Goal: Task Accomplishment & Management: Use online tool/utility

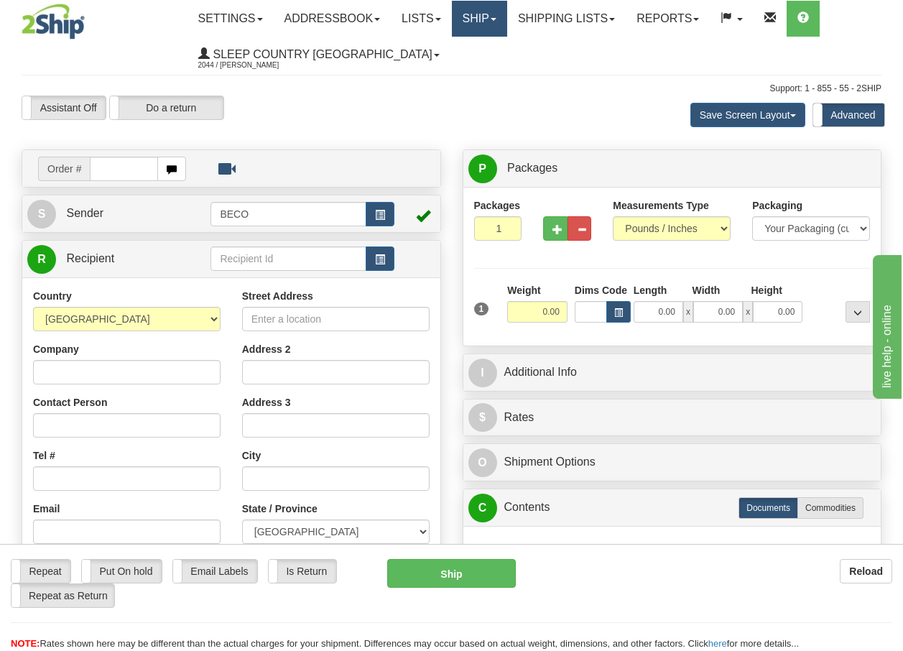
click at [500, 22] on link "Ship" at bounding box center [479, 19] width 55 height 36
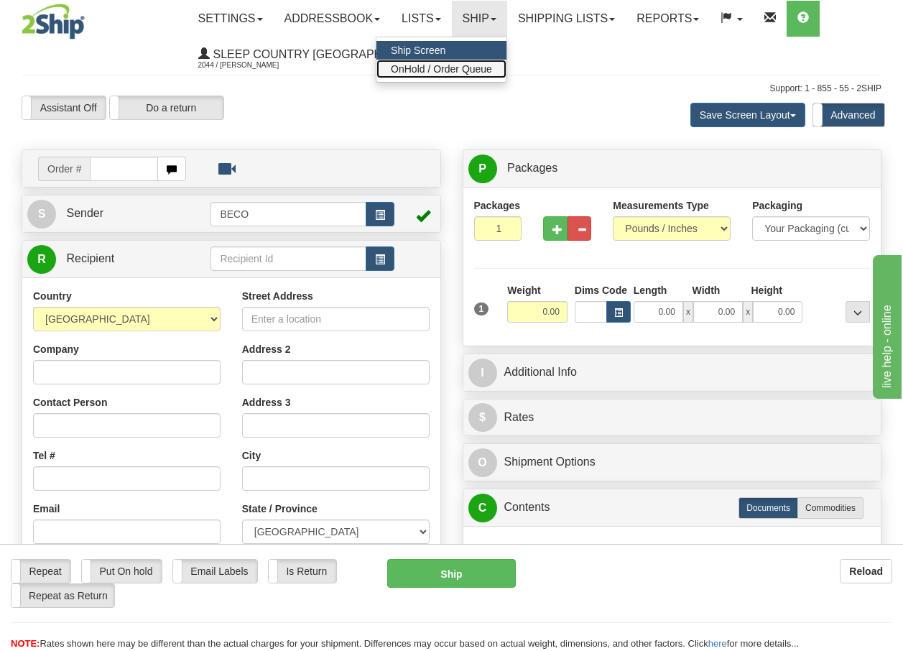
click at [479, 70] on span "OnHold / Order Queue" at bounding box center [441, 68] width 101 height 11
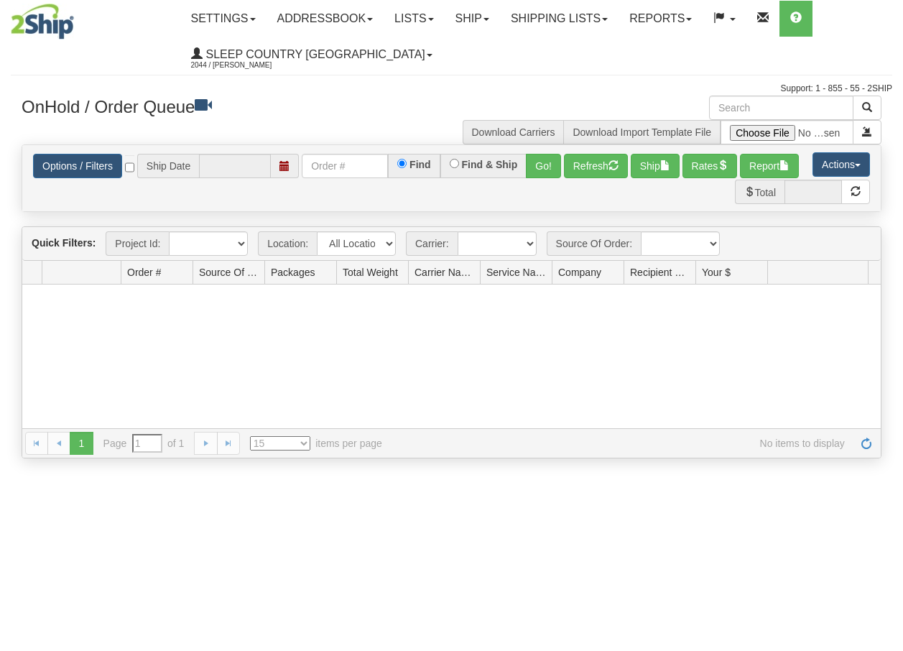
type input "[DATE]"
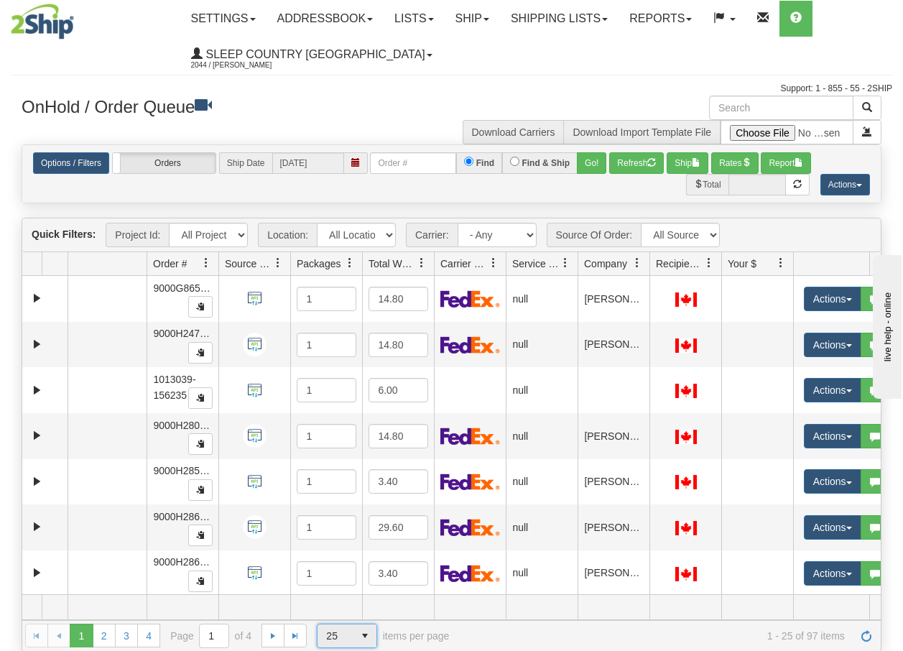
click at [361, 639] on span "select" at bounding box center [364, 635] width 23 height 23
click at [339, 614] on span "100" at bounding box center [331, 612] width 17 height 14
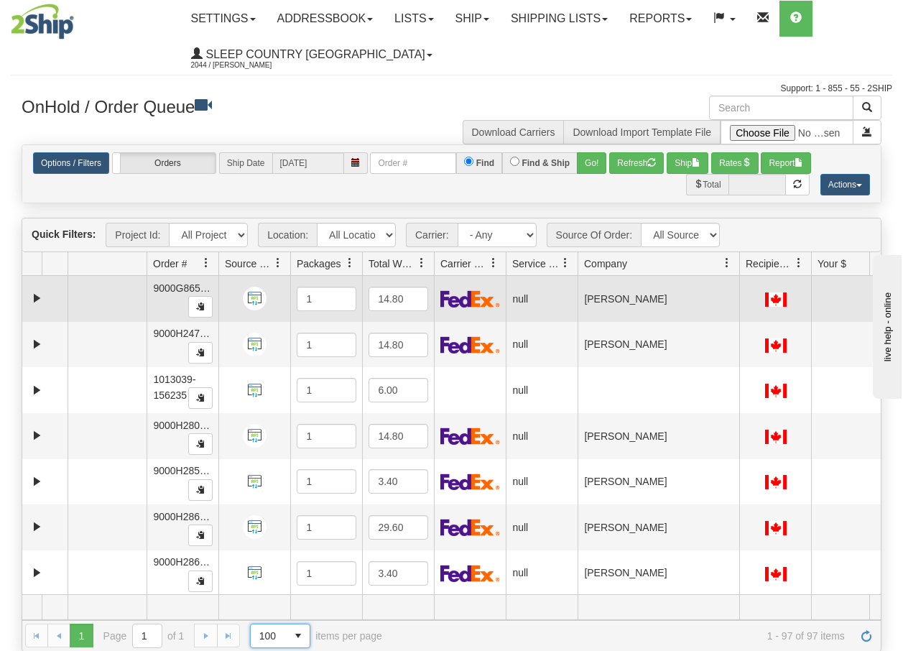
drag, startPoint x: 649, startPoint y: 266, endPoint x: 743, endPoint y: 281, distance: 94.6
click at [743, 281] on div "Quick Filters: Project Id: All Projects Location: All Locations BECO Carrier: -…" at bounding box center [452, 434] width 860 height 433
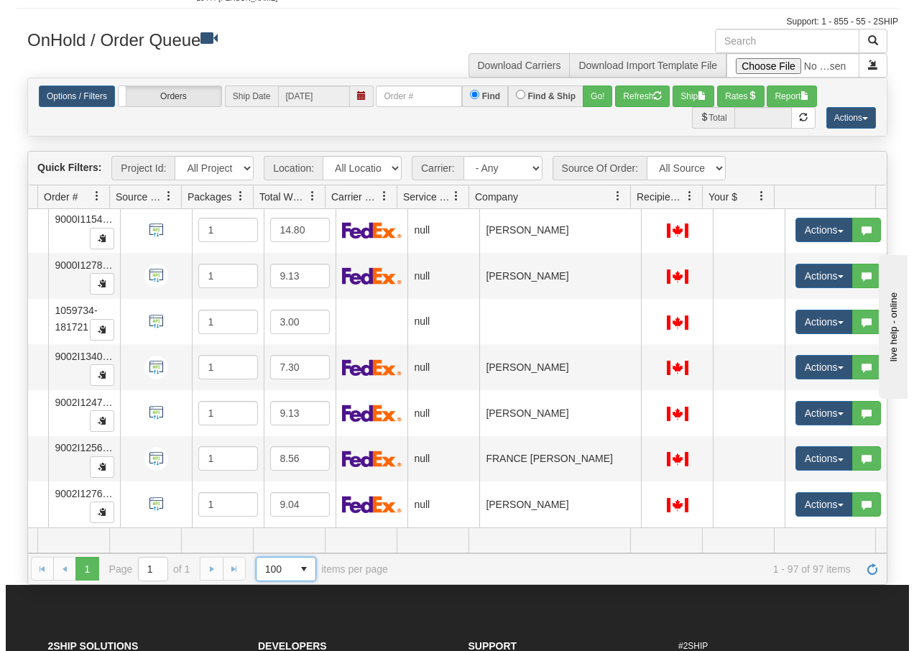
scroll to position [4123, 115]
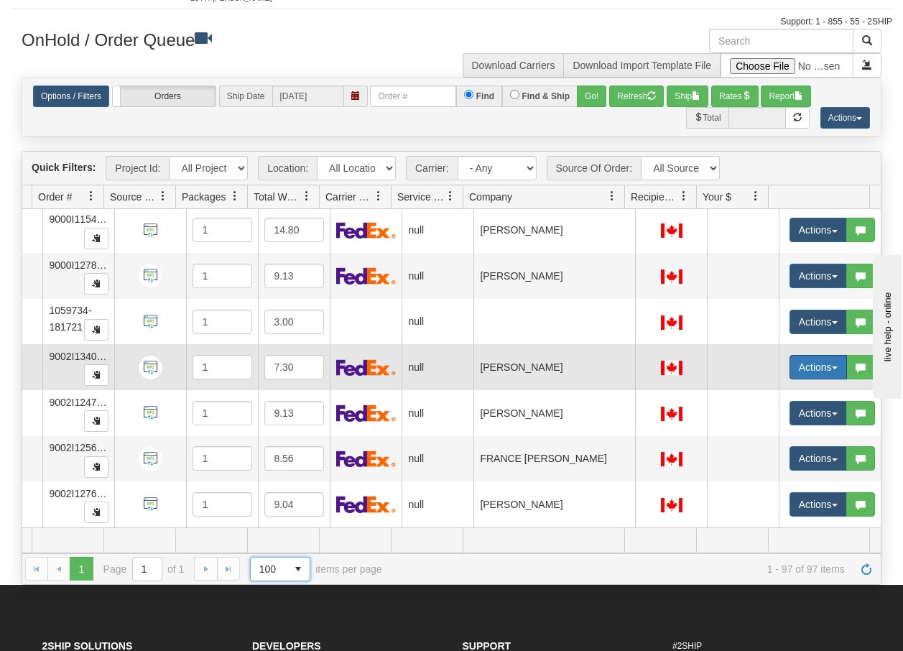
click at [830, 356] on button "Actions" at bounding box center [817, 367] width 57 height 24
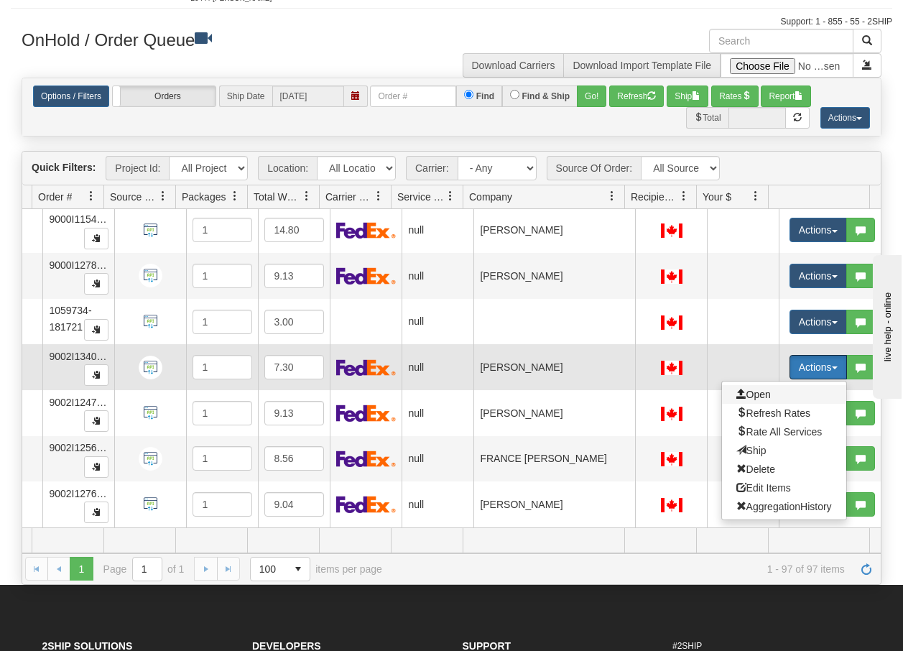
click at [745, 389] on span "Open" at bounding box center [753, 394] width 34 height 11
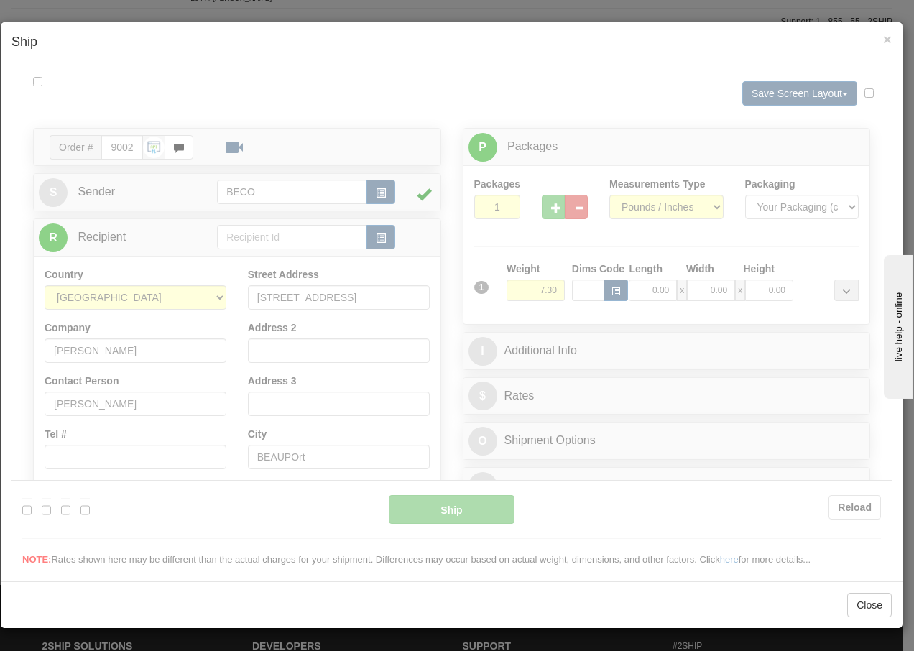
scroll to position [0, 0]
type input "13:30"
type input "16:00"
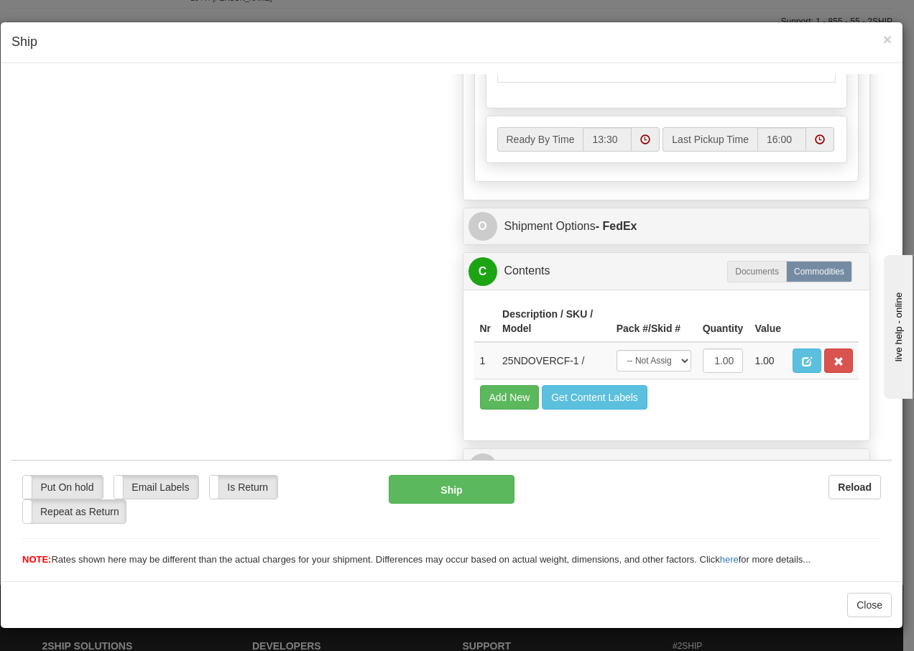
scroll to position [830, 0]
click at [893, 46] on div "× Ship" at bounding box center [451, 42] width 901 height 41
click at [886, 38] on span "×" at bounding box center [887, 39] width 9 height 17
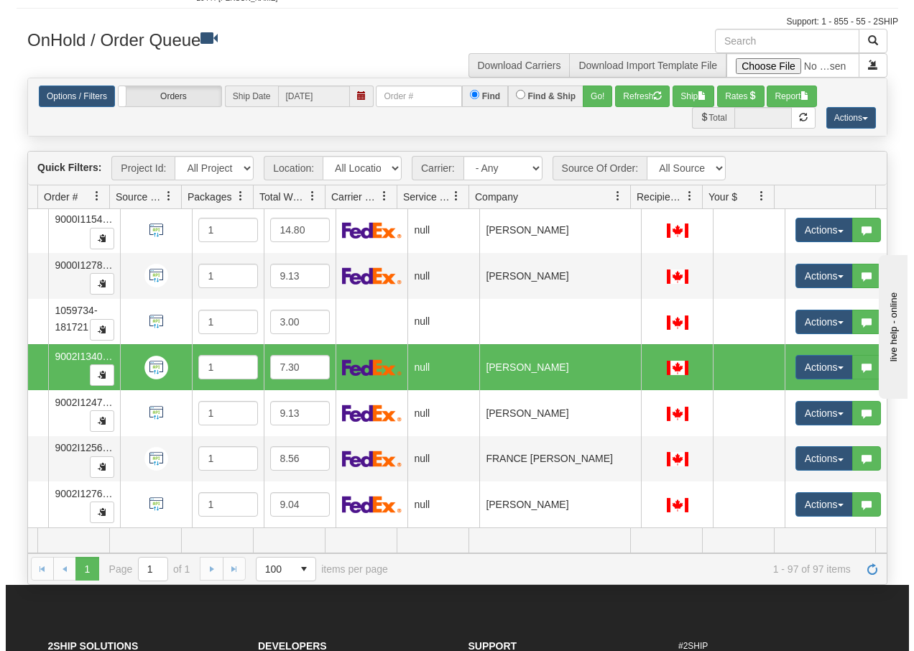
scroll to position [0, 105]
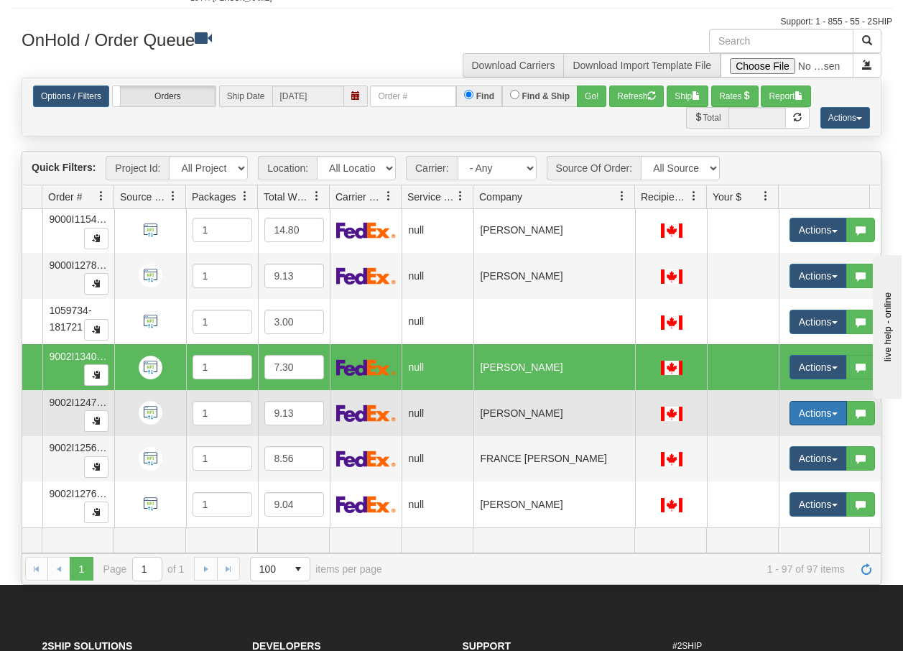
click at [839, 401] on button "Actions" at bounding box center [817, 413] width 57 height 24
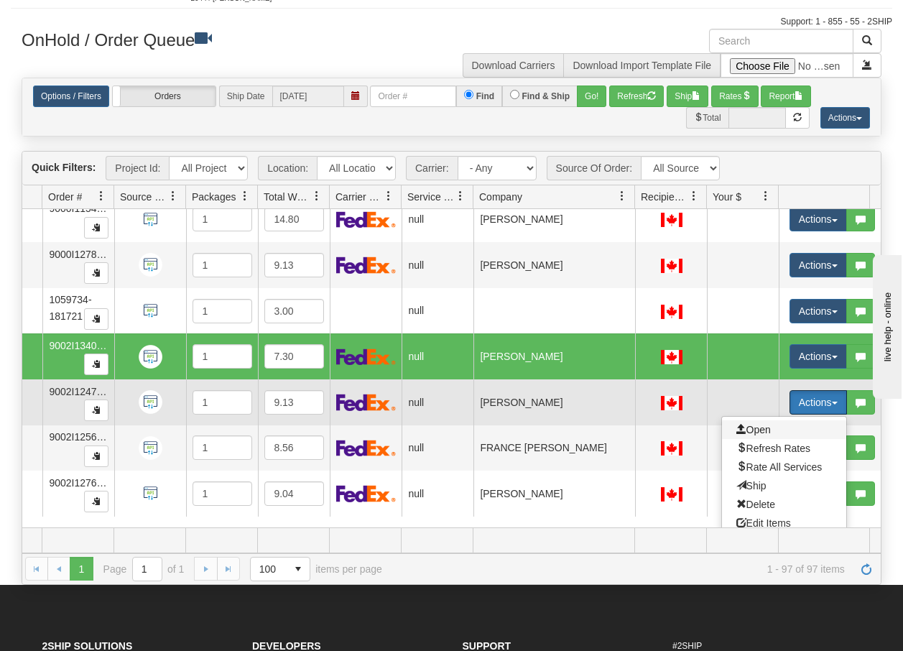
click at [763, 430] on span "Open" at bounding box center [753, 429] width 34 height 11
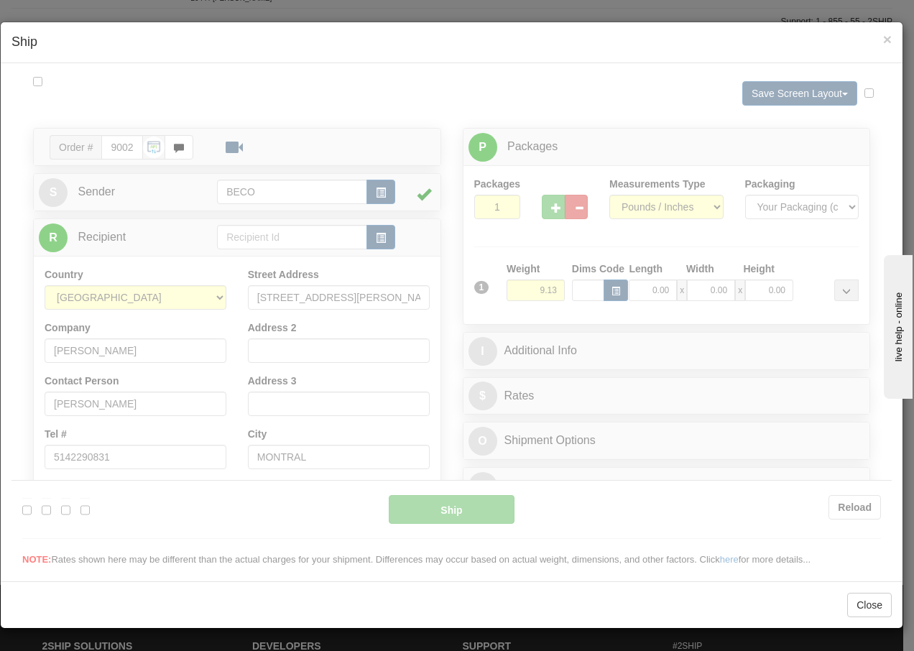
scroll to position [0, 0]
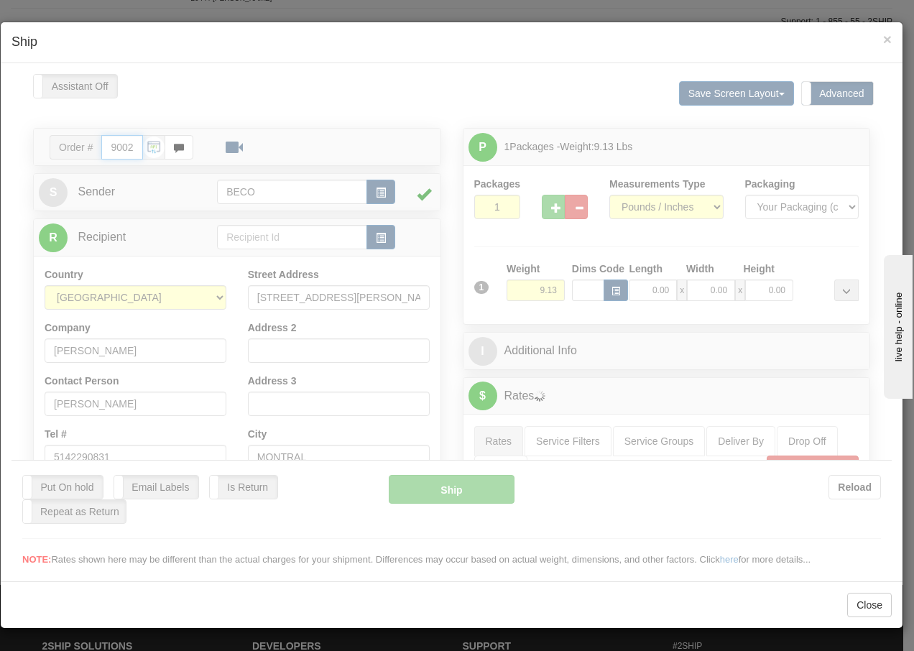
type input "13:32"
type input "16:00"
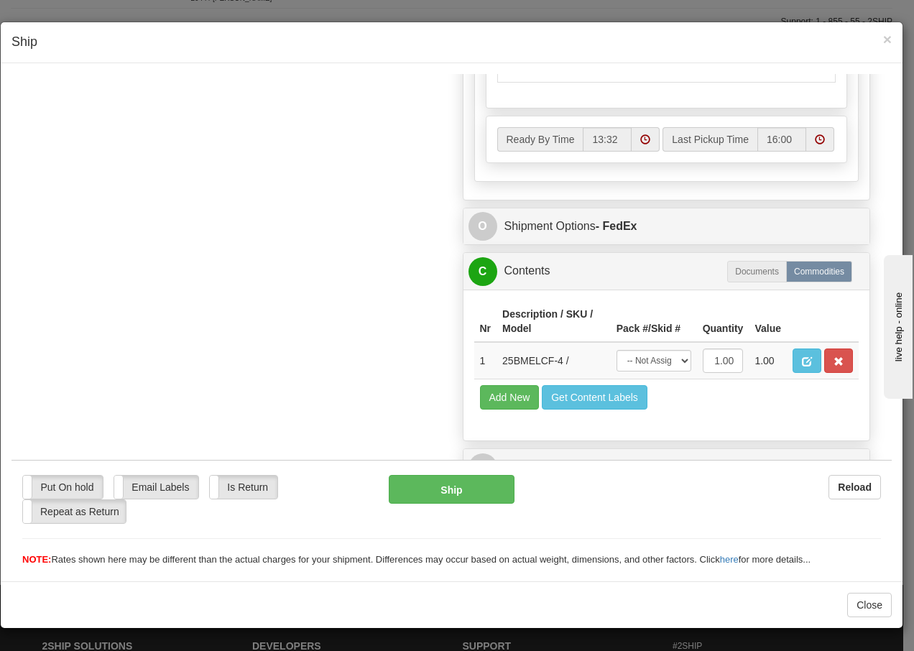
scroll to position [816, 0]
click at [886, 42] on span "×" at bounding box center [887, 39] width 9 height 17
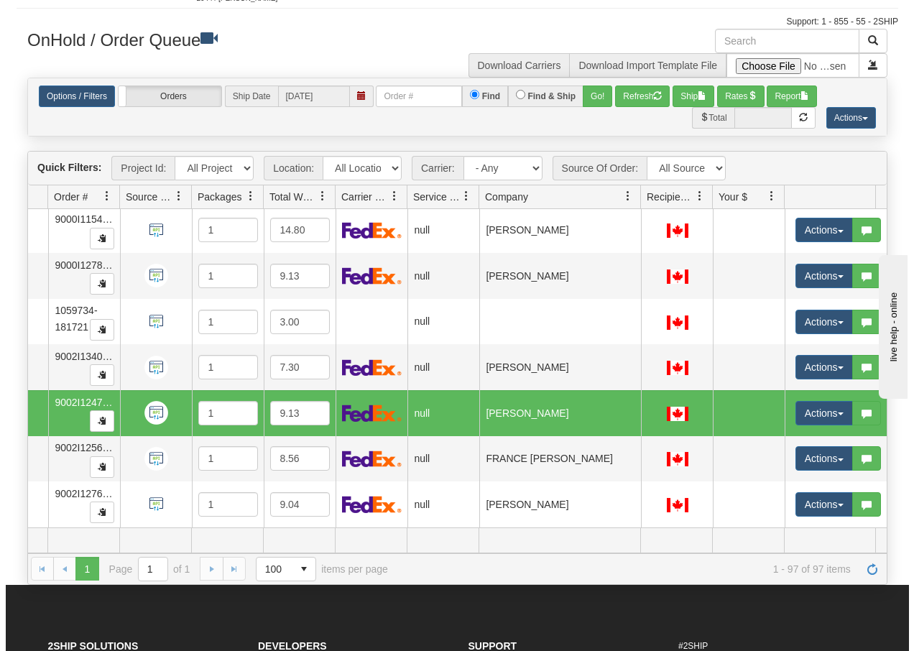
scroll to position [0, 104]
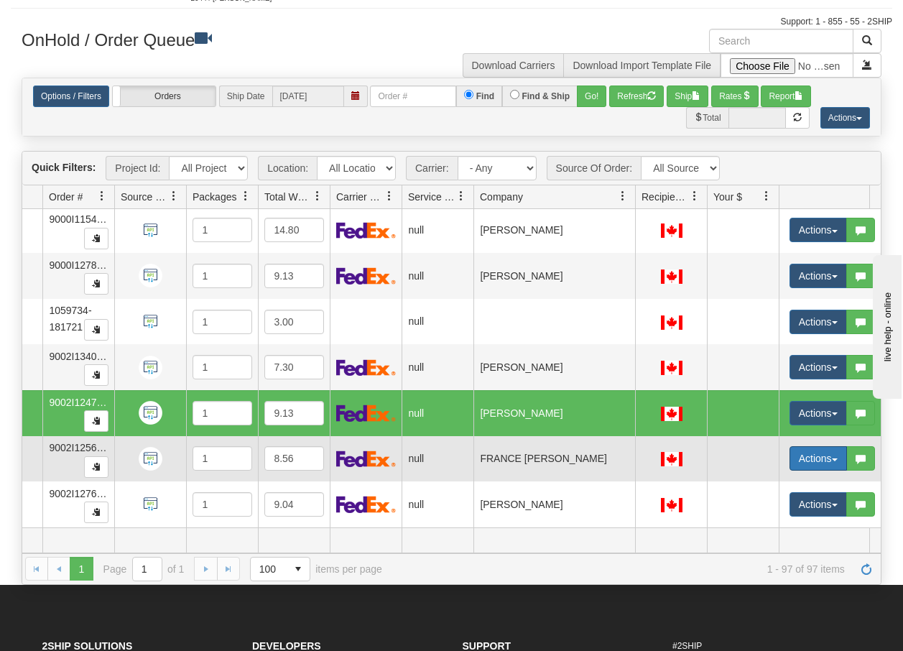
click at [832, 458] on span "button" at bounding box center [835, 459] width 6 height 3
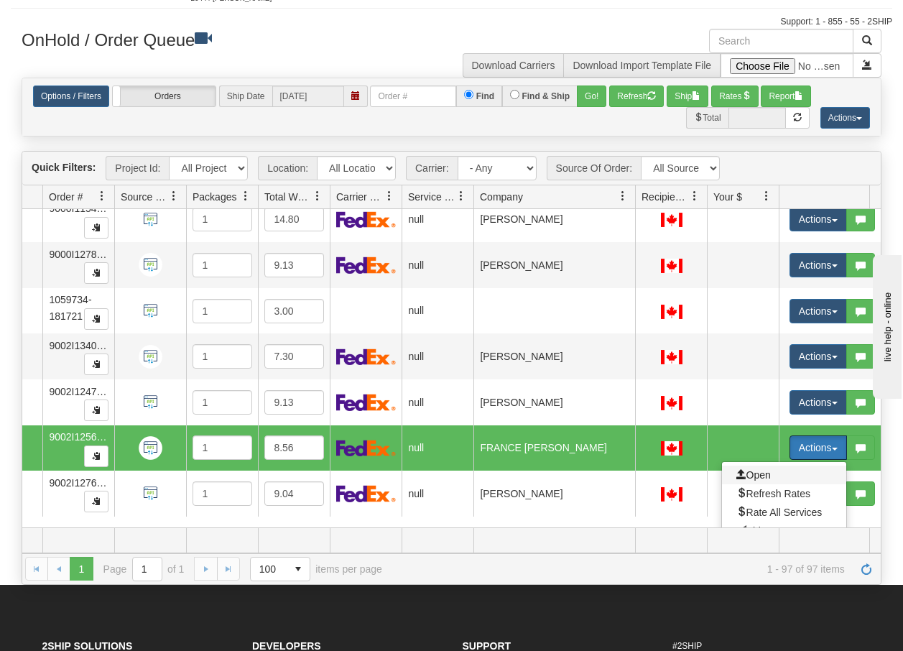
click at [756, 475] on span "Open" at bounding box center [753, 474] width 34 height 11
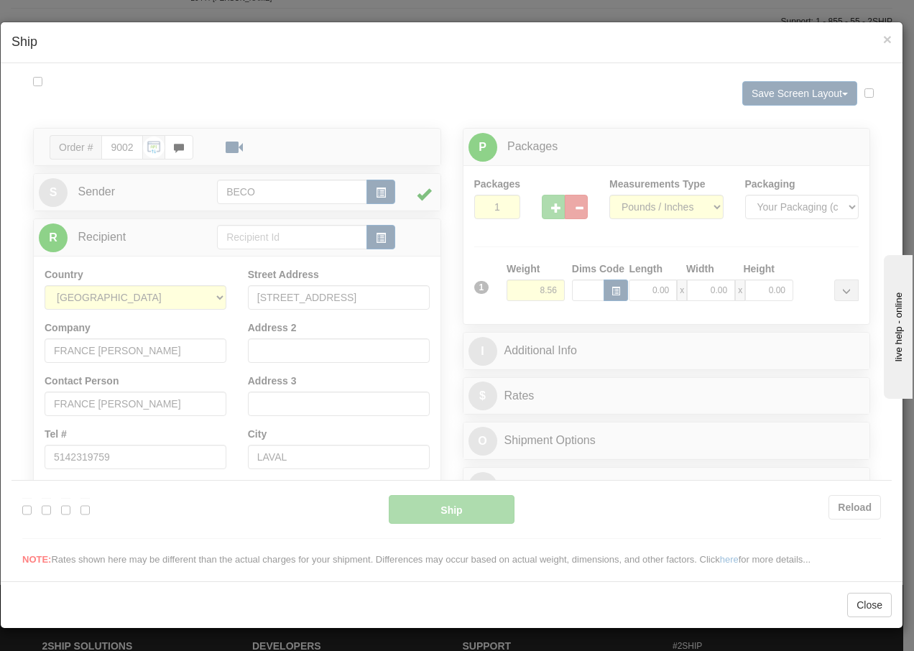
scroll to position [0, 0]
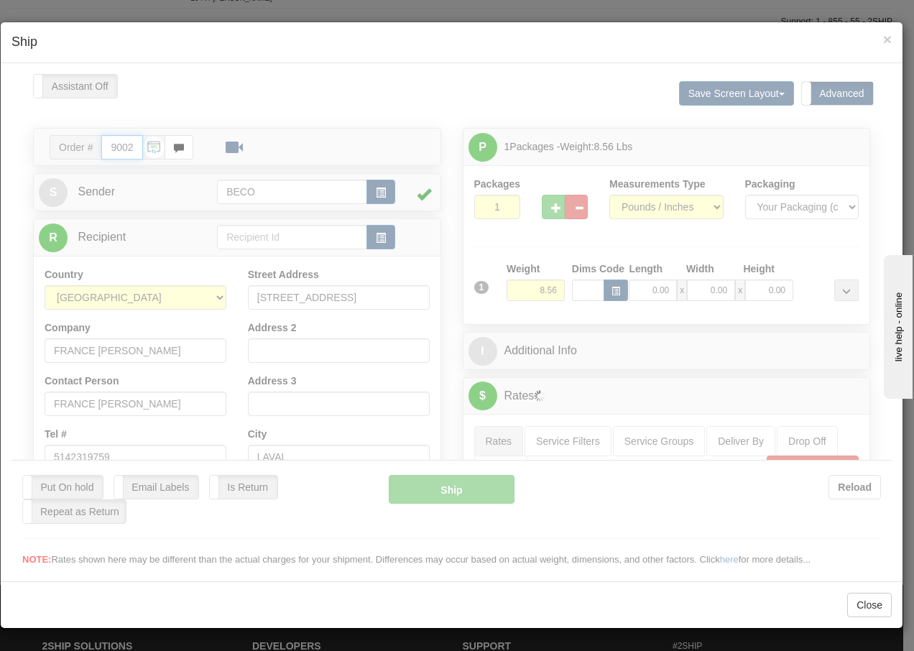
type input "13:33"
type input "16:00"
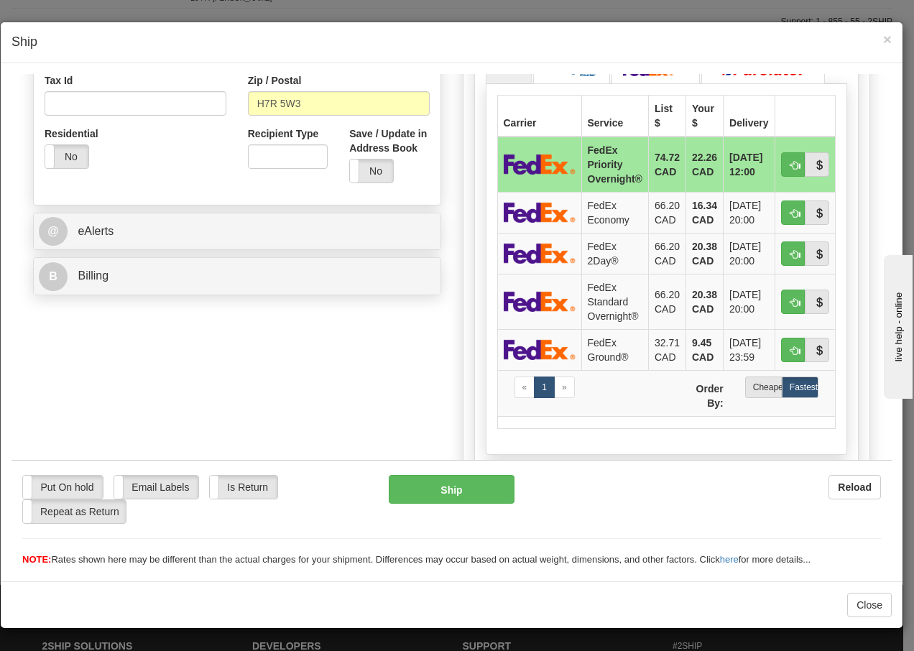
scroll to position [498, 0]
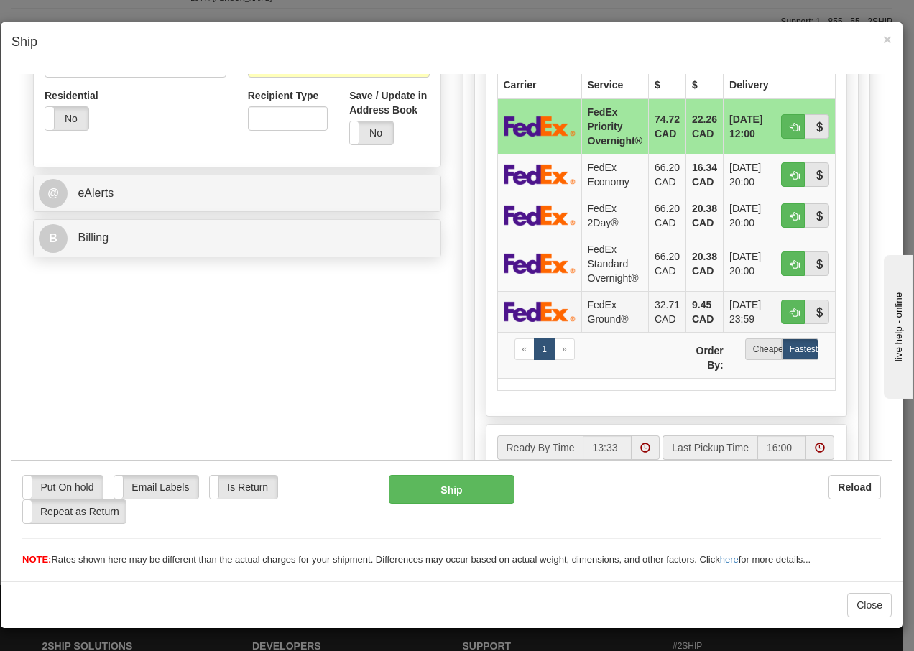
click at [608, 312] on td "FedEx Ground®" at bounding box center [614, 310] width 67 height 41
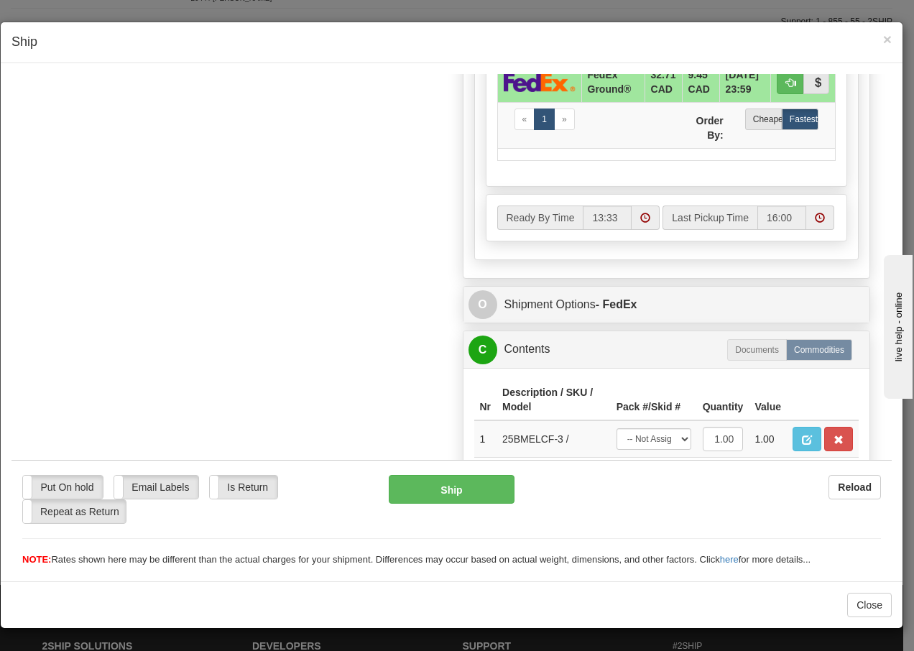
scroll to position [830, 0]
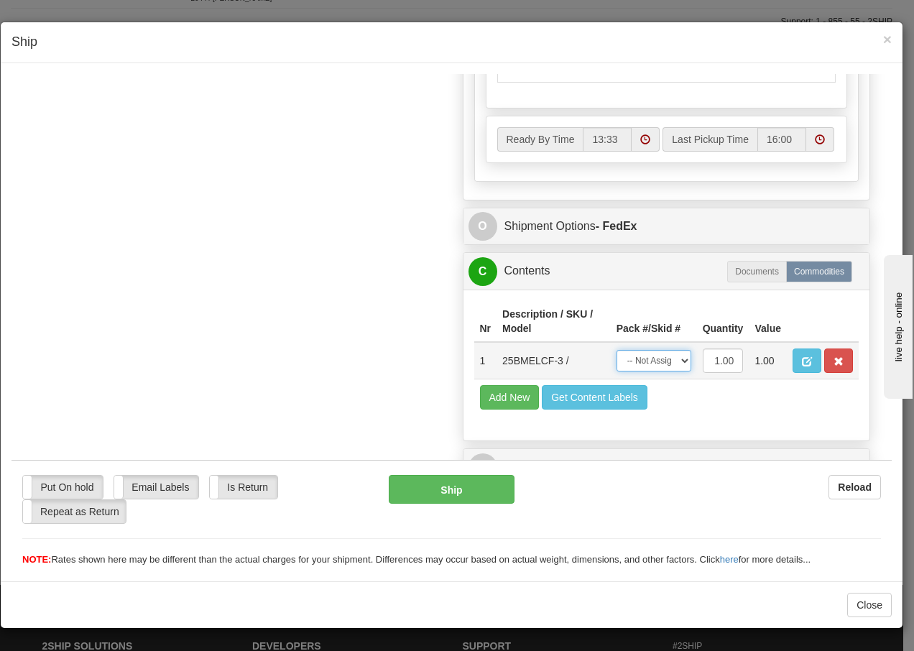
click at [678, 363] on select "-- Not Assigned -- Package 1" at bounding box center [653, 360] width 75 height 22
select select "0"
click at [616, 349] on select "-- Not Assigned -- Package 1" at bounding box center [653, 360] width 75 height 22
click at [430, 492] on button "Ship" at bounding box center [451, 488] width 125 height 29
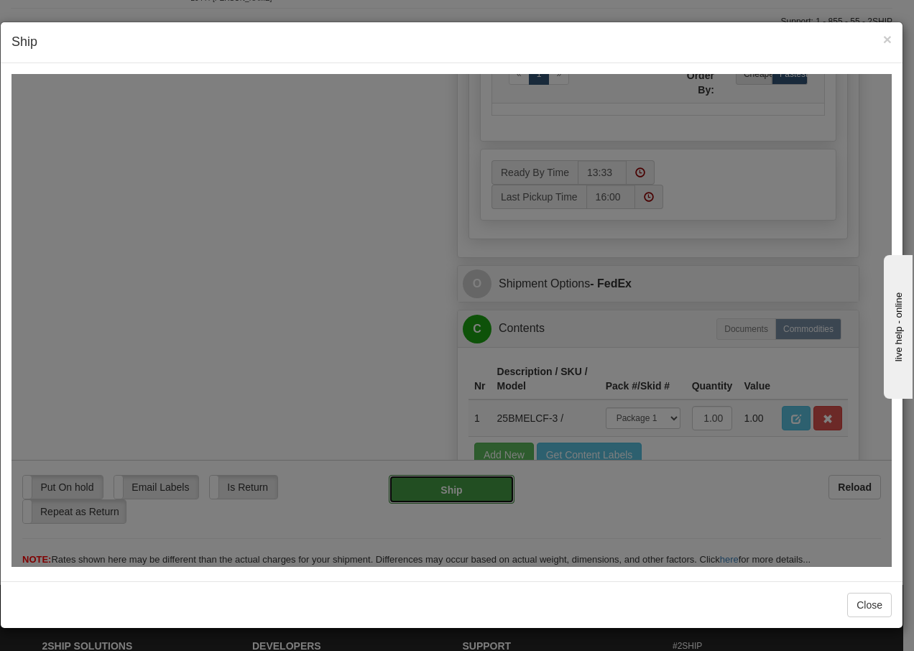
type input "92"
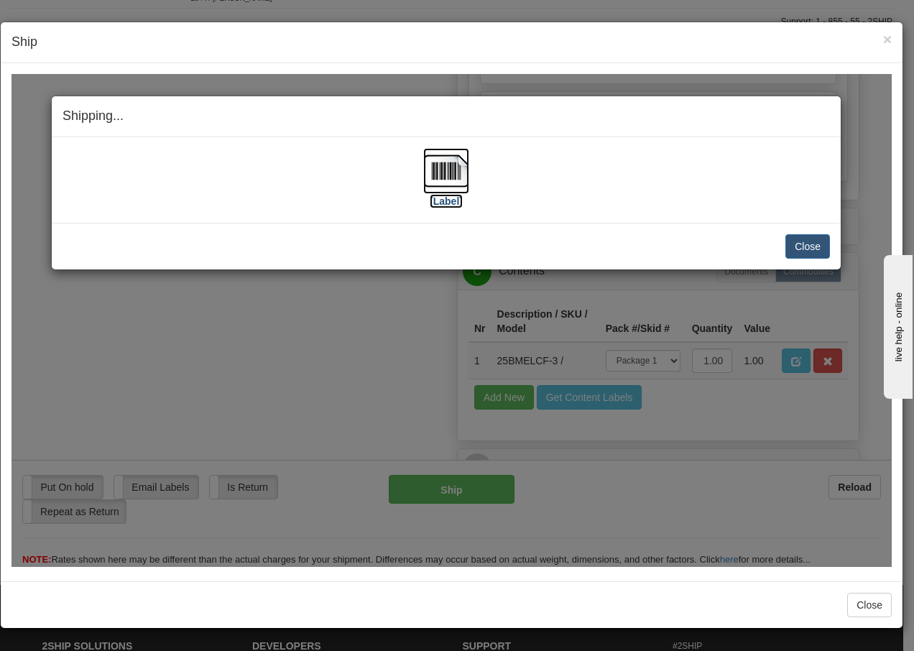
click at [450, 176] on img at bounding box center [446, 170] width 46 height 46
click at [808, 247] on button "Close" at bounding box center [807, 245] width 45 height 24
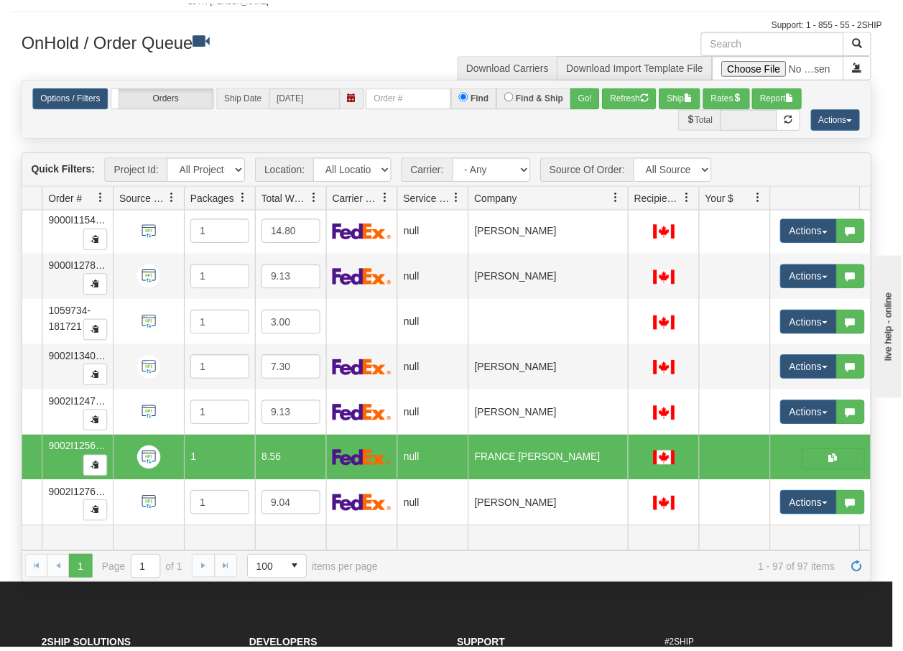
scroll to position [0, 0]
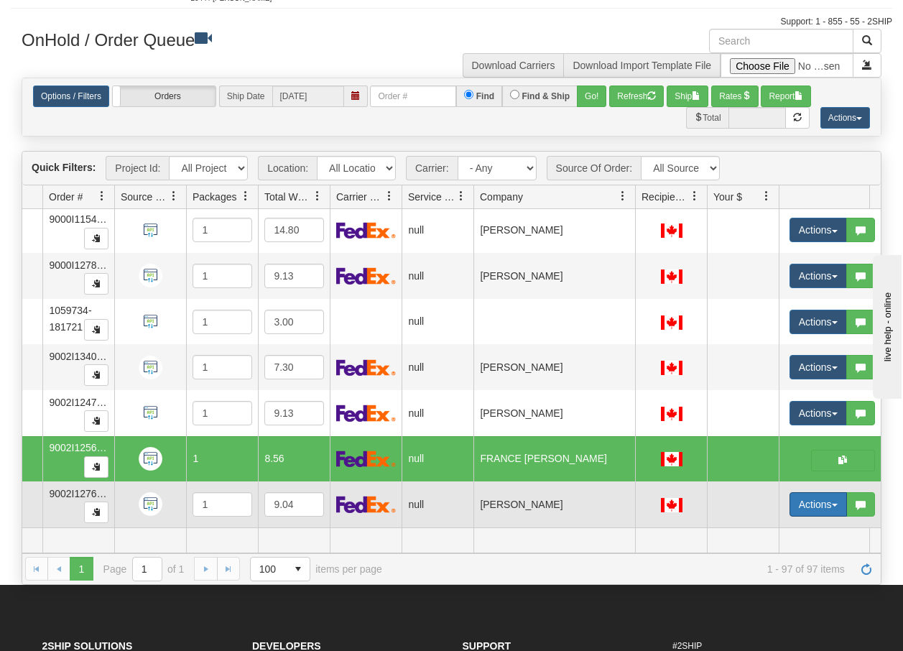
click at [835, 503] on span "button" at bounding box center [835, 504] width 6 height 3
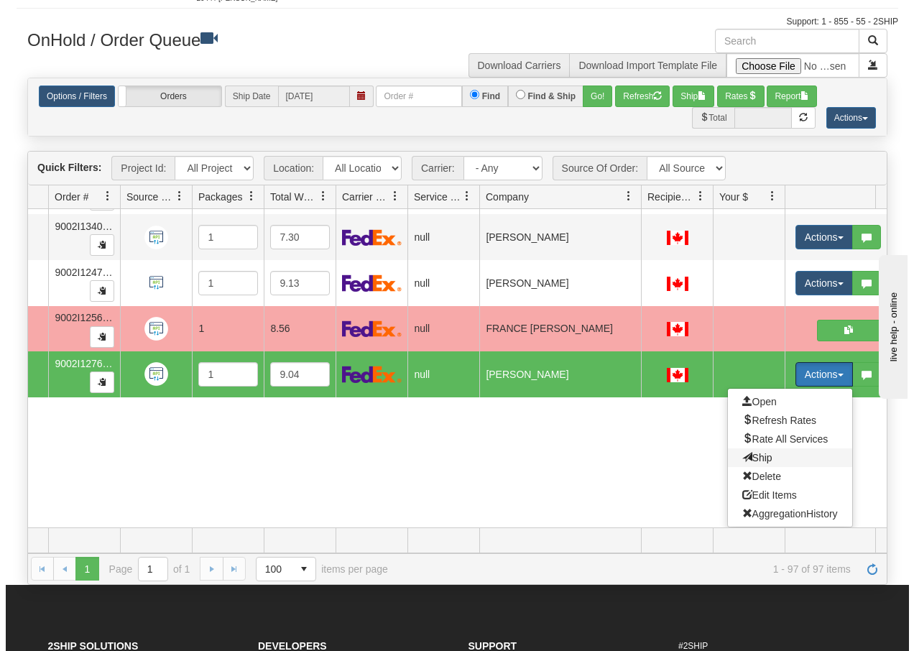
scroll to position [4253, 104]
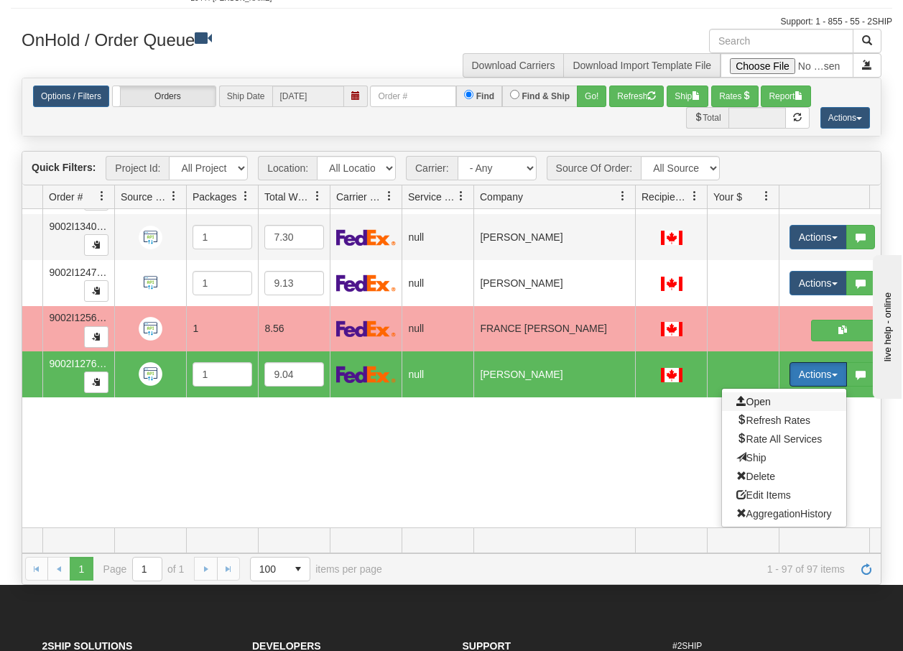
click at [766, 396] on span "Open" at bounding box center [753, 401] width 34 height 11
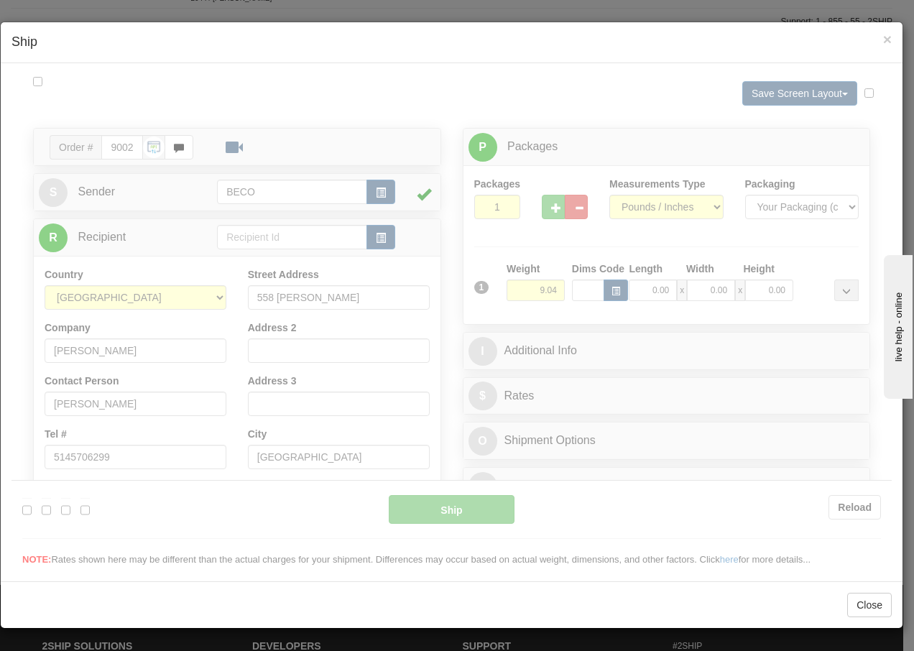
scroll to position [0, 0]
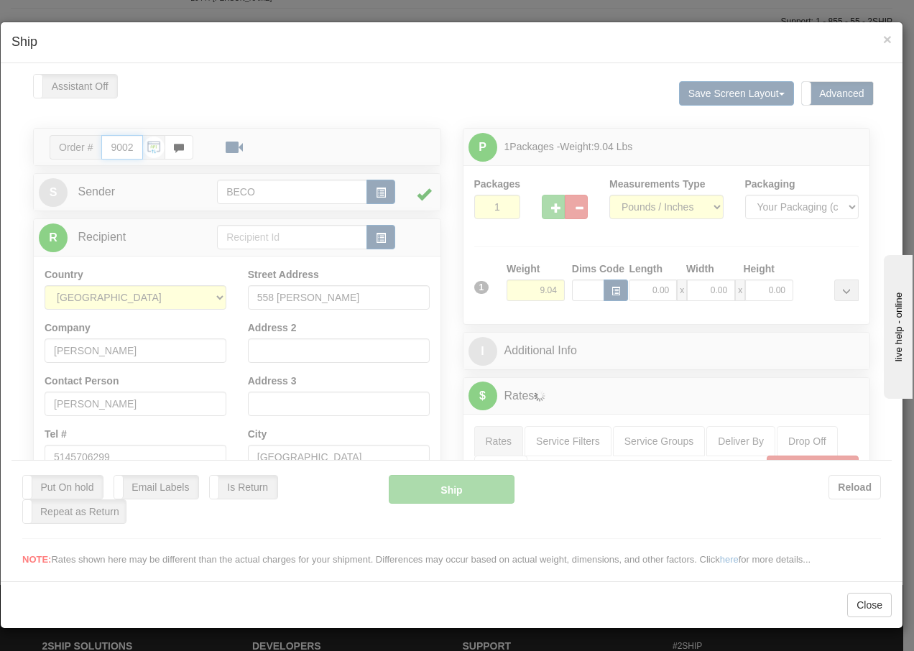
type input "13:34"
type input "16:00"
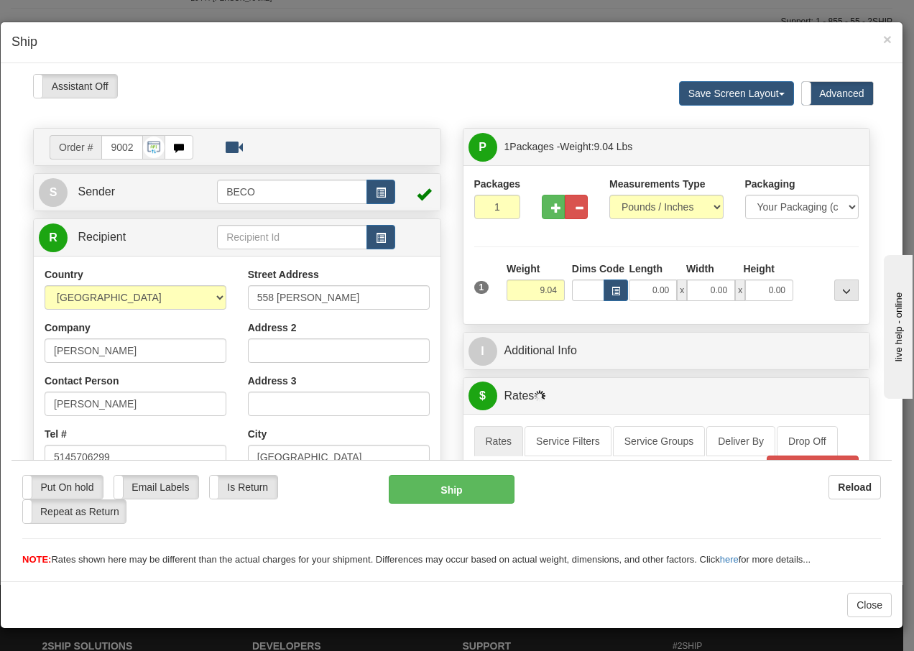
click at [549, 210] on div "Please wait... Attention! Ok Add to Bidding... Preview Custom Documents Preview…" at bounding box center [451, 575] width 880 height 1005
click at [551, 210] on span "button" at bounding box center [556, 207] width 10 height 9
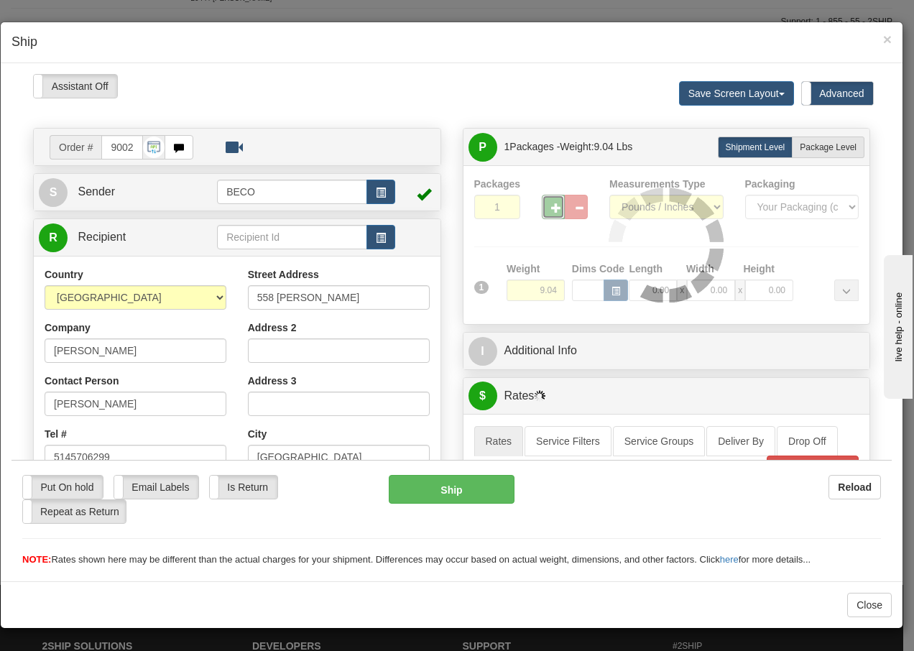
type input "2"
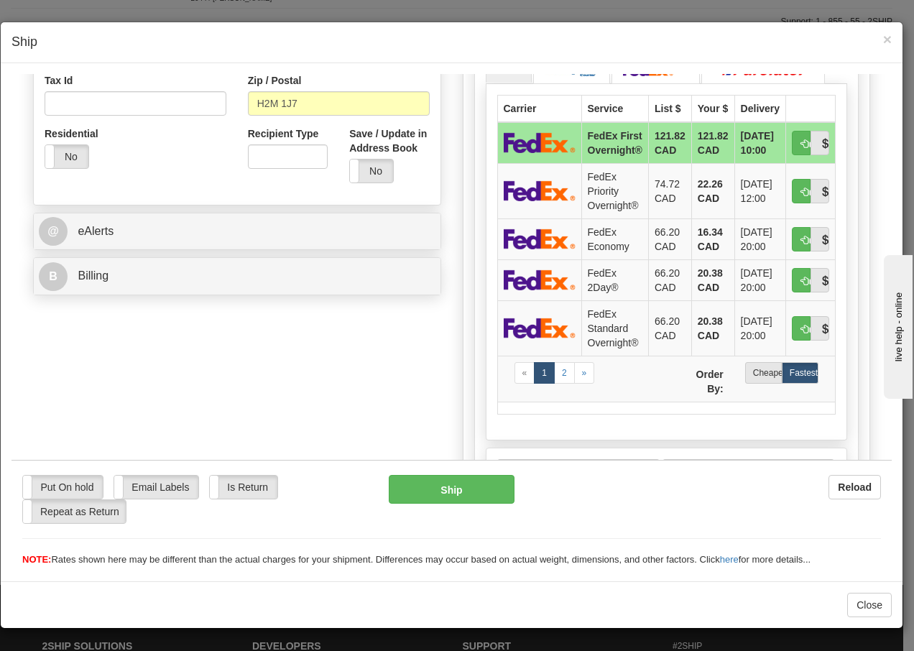
scroll to position [469, 0]
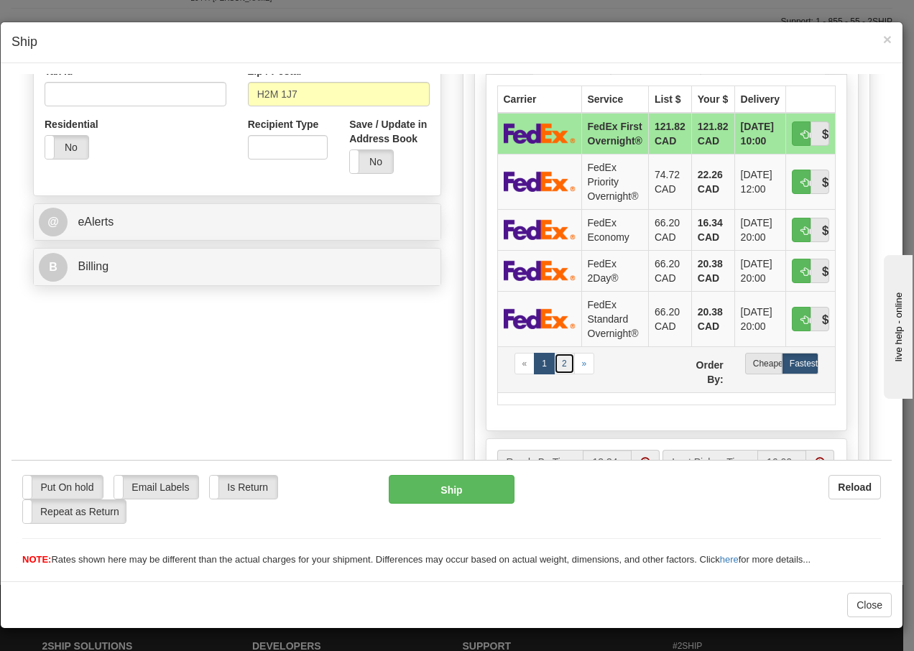
click at [557, 363] on link "2" at bounding box center [564, 363] width 21 height 22
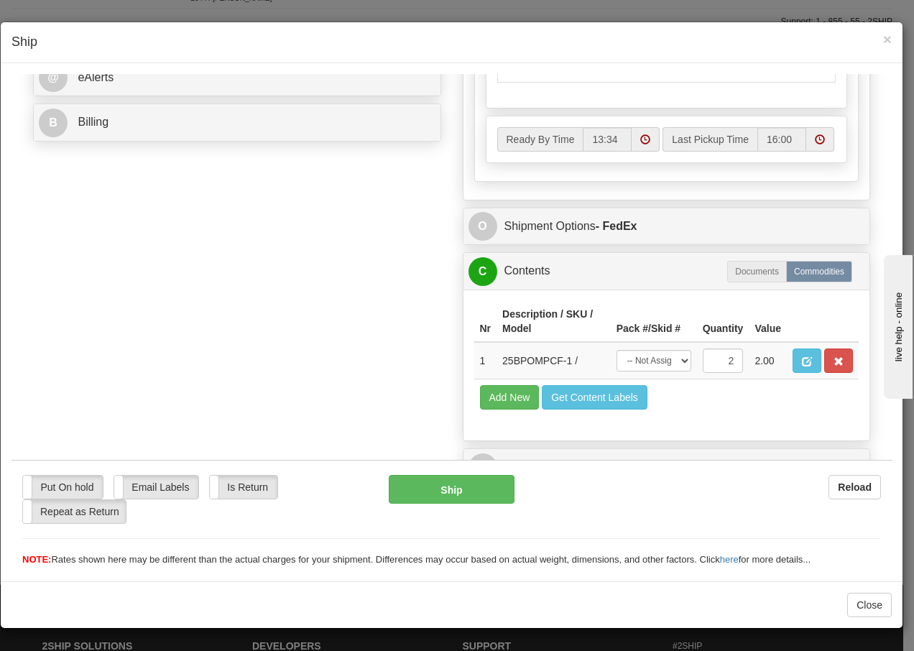
scroll to position [638, 0]
click at [666, 361] on select "-- Not Assigned -- Package 1 Package 2 Split" at bounding box center [653, 360] width 75 height 22
select select "SPLIT"
click at [616, 349] on select "-- Not Assigned -- Package 1 Package 2 Split" at bounding box center [653, 360] width 75 height 22
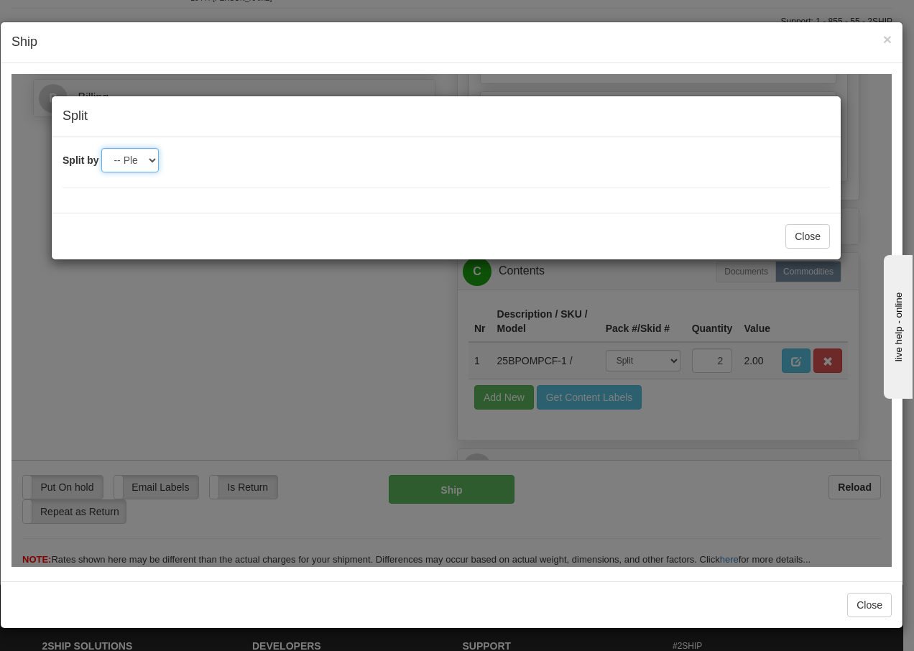
drag, startPoint x: 148, startPoint y: 164, endPoint x: 147, endPoint y: 172, distance: 8.6
click at [148, 164] on select "-- Please select -- 2" at bounding box center [129, 159] width 57 height 24
select select "2"
click at [101, 147] on select "-- Please select -- 2" at bounding box center [129, 159] width 57 height 24
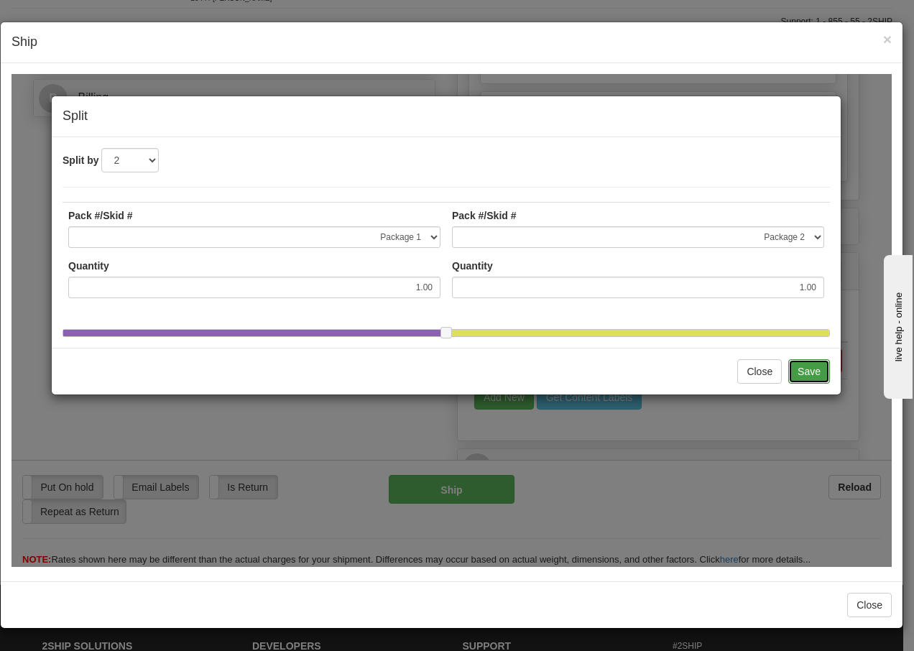
click at [813, 383] on button "Save" at bounding box center [809, 370] width 42 height 24
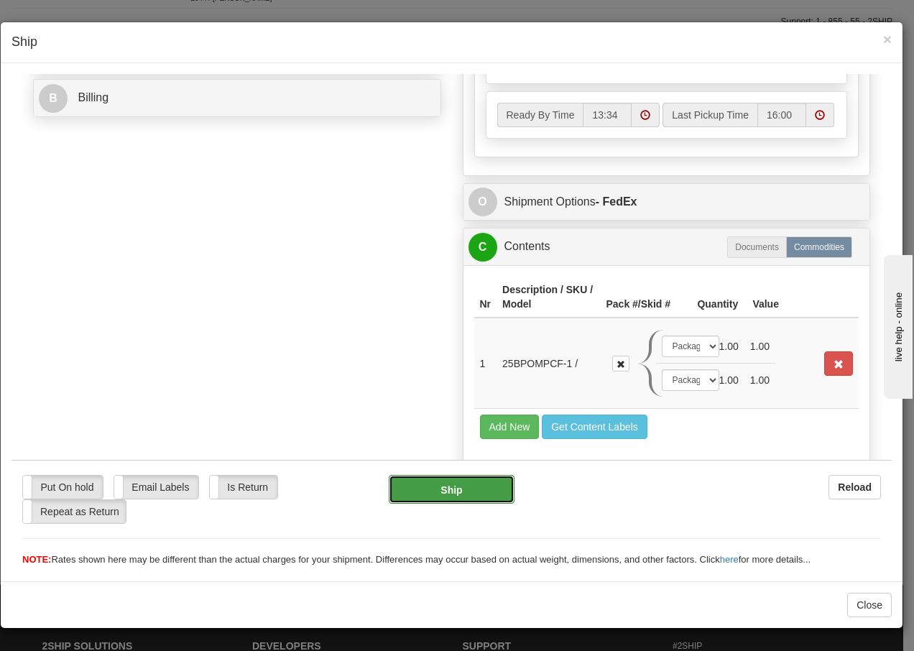
click at [435, 493] on button "Ship" at bounding box center [451, 488] width 125 height 29
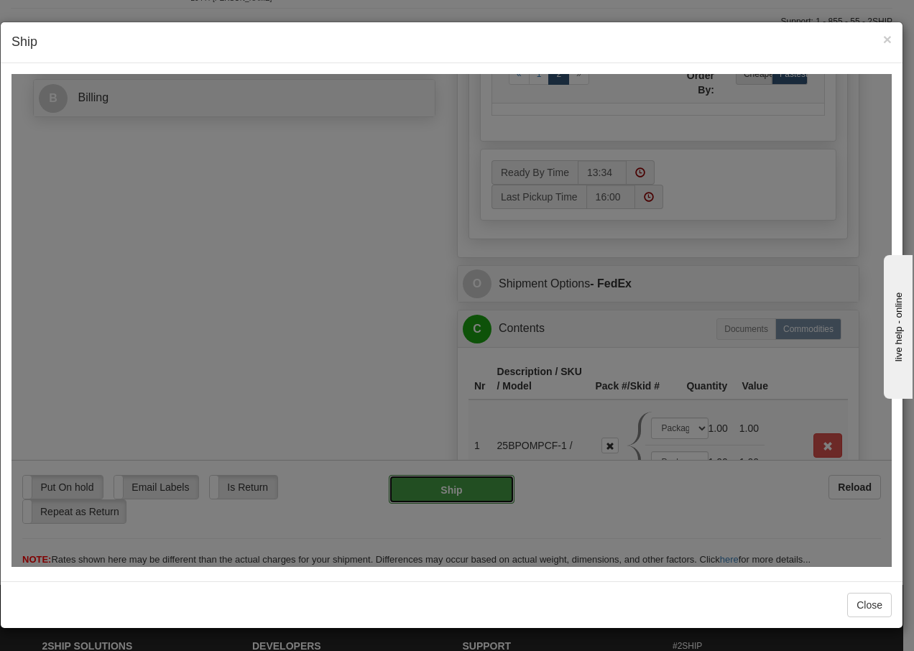
type input "92"
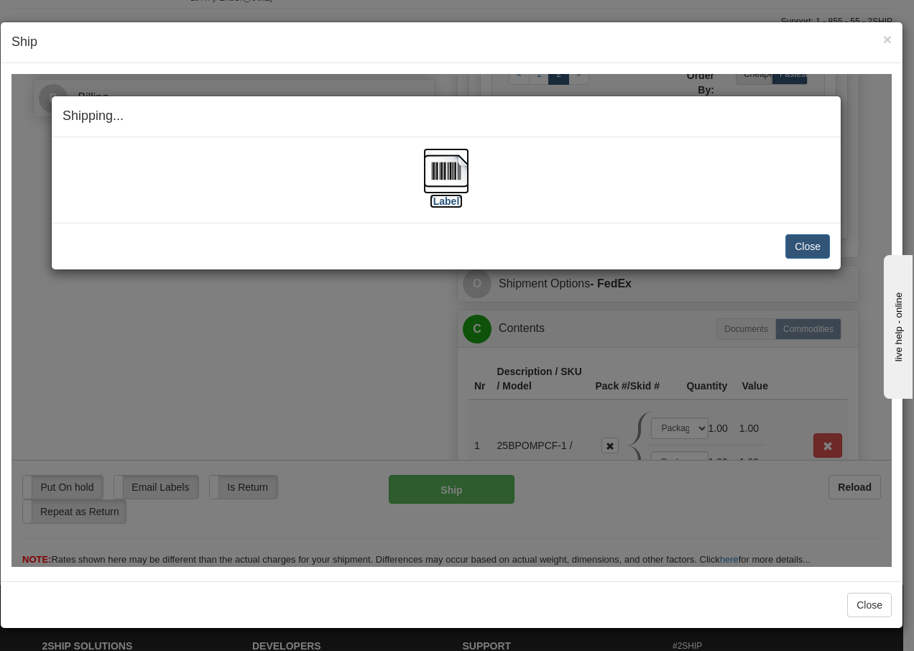
click at [446, 172] on img at bounding box center [446, 170] width 46 height 46
click at [815, 243] on button "Close" at bounding box center [807, 245] width 45 height 24
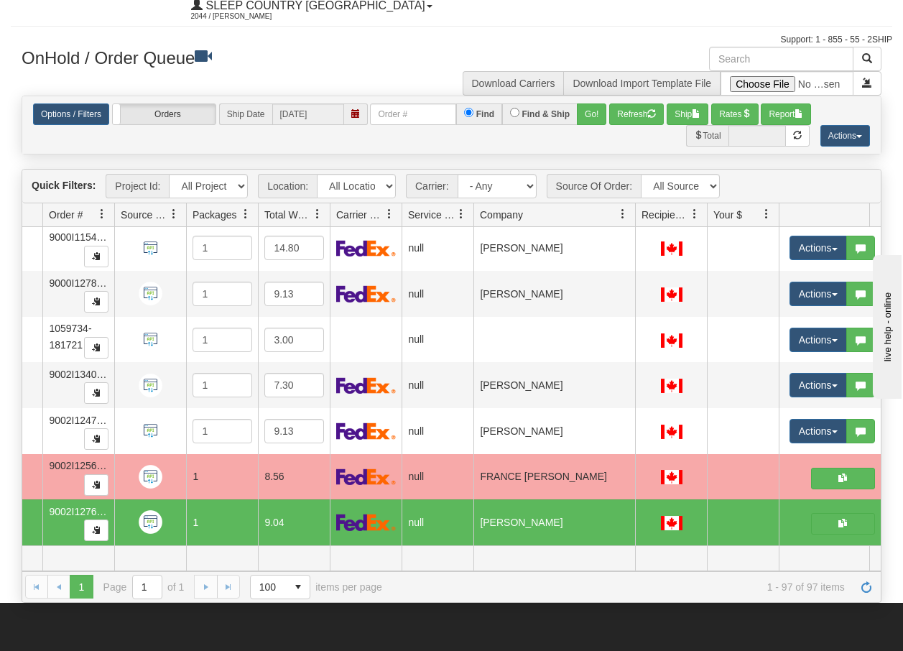
scroll to position [0, 0]
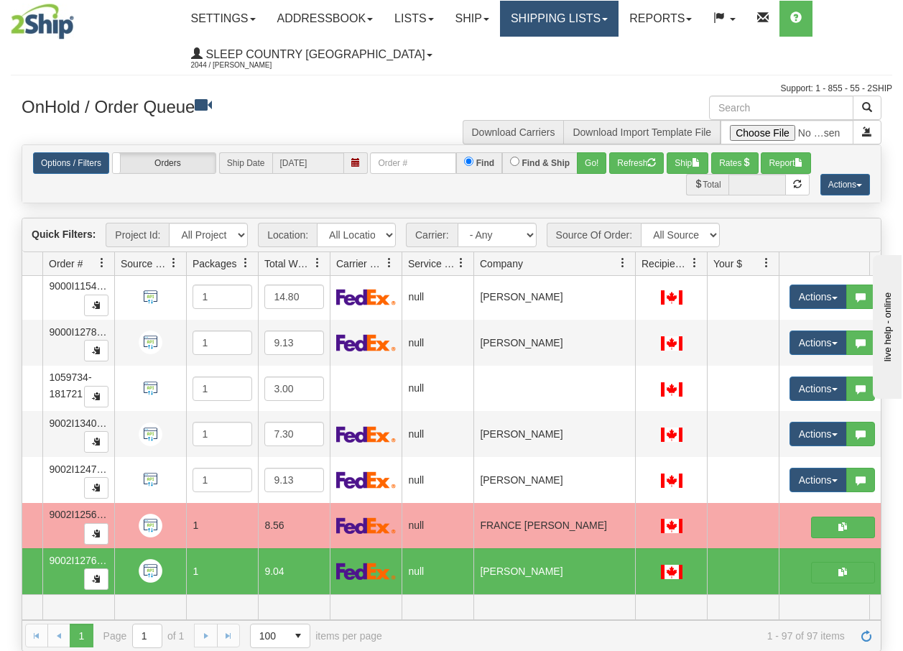
click at [581, 19] on link "Shipping lists" at bounding box center [559, 19] width 119 height 36
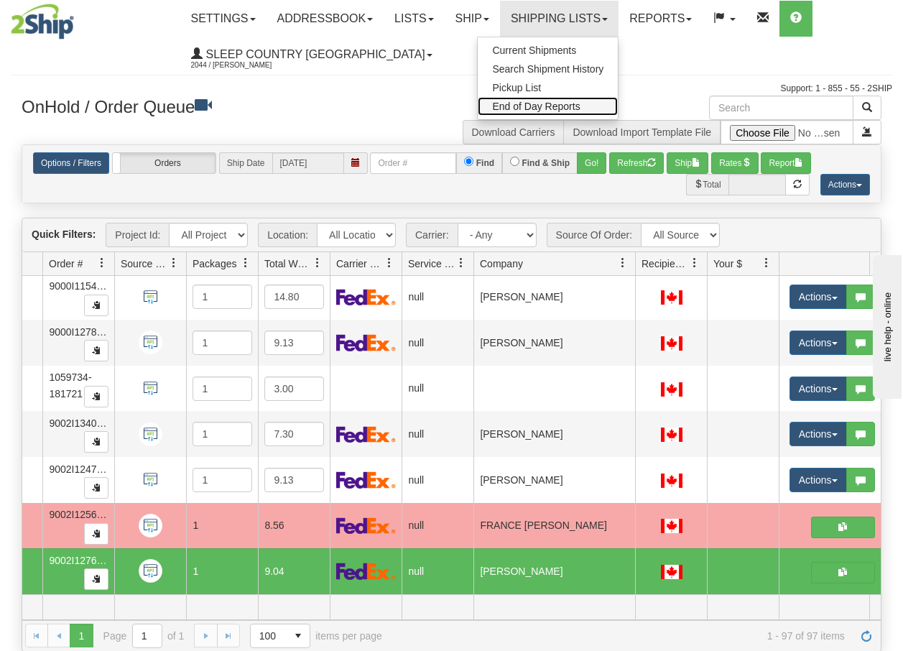
click at [543, 104] on span "End of Day Reports" at bounding box center [536, 106] width 88 height 11
